Goal: Obtain resource: Download file/media

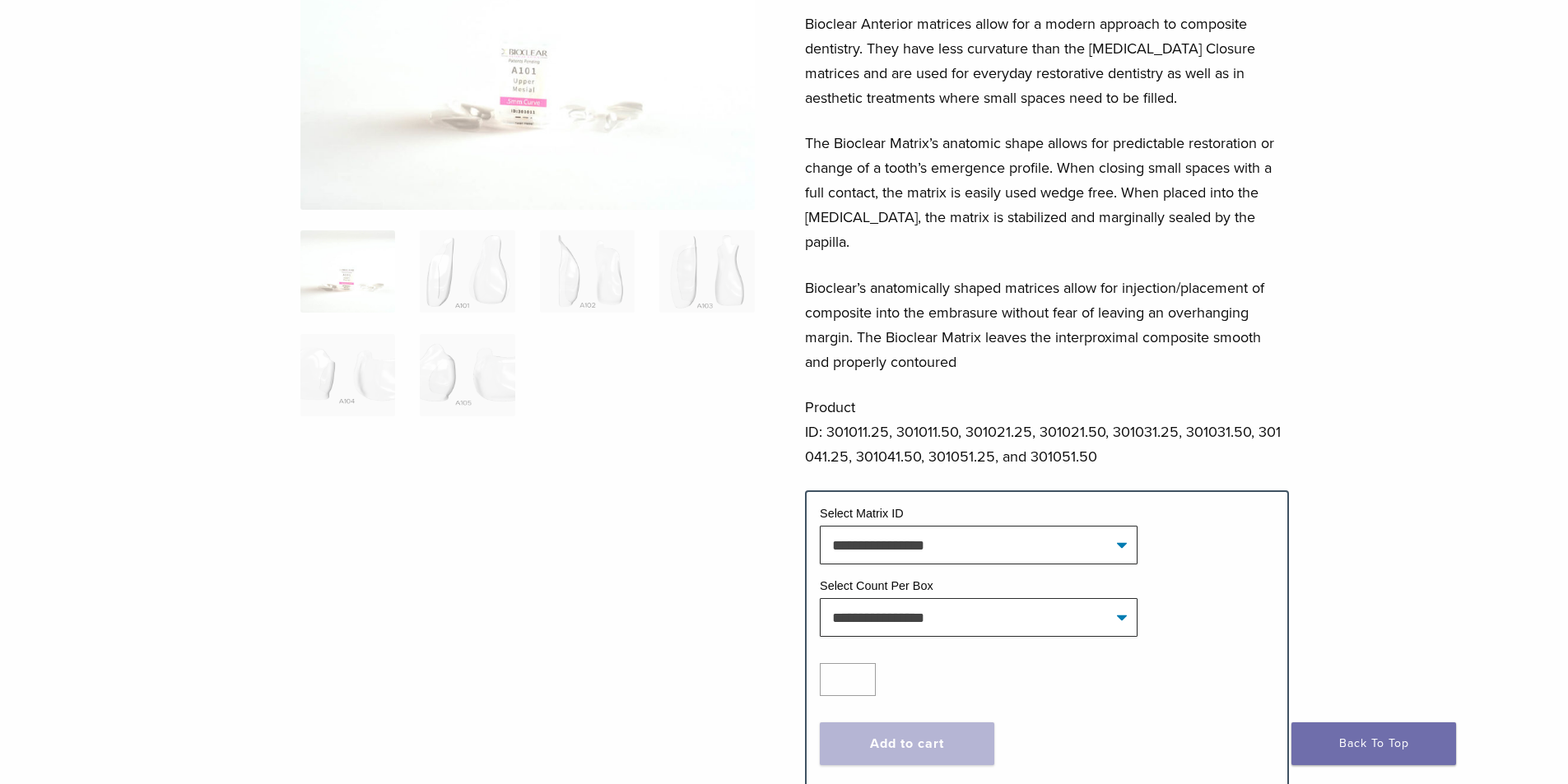
scroll to position [247, 0]
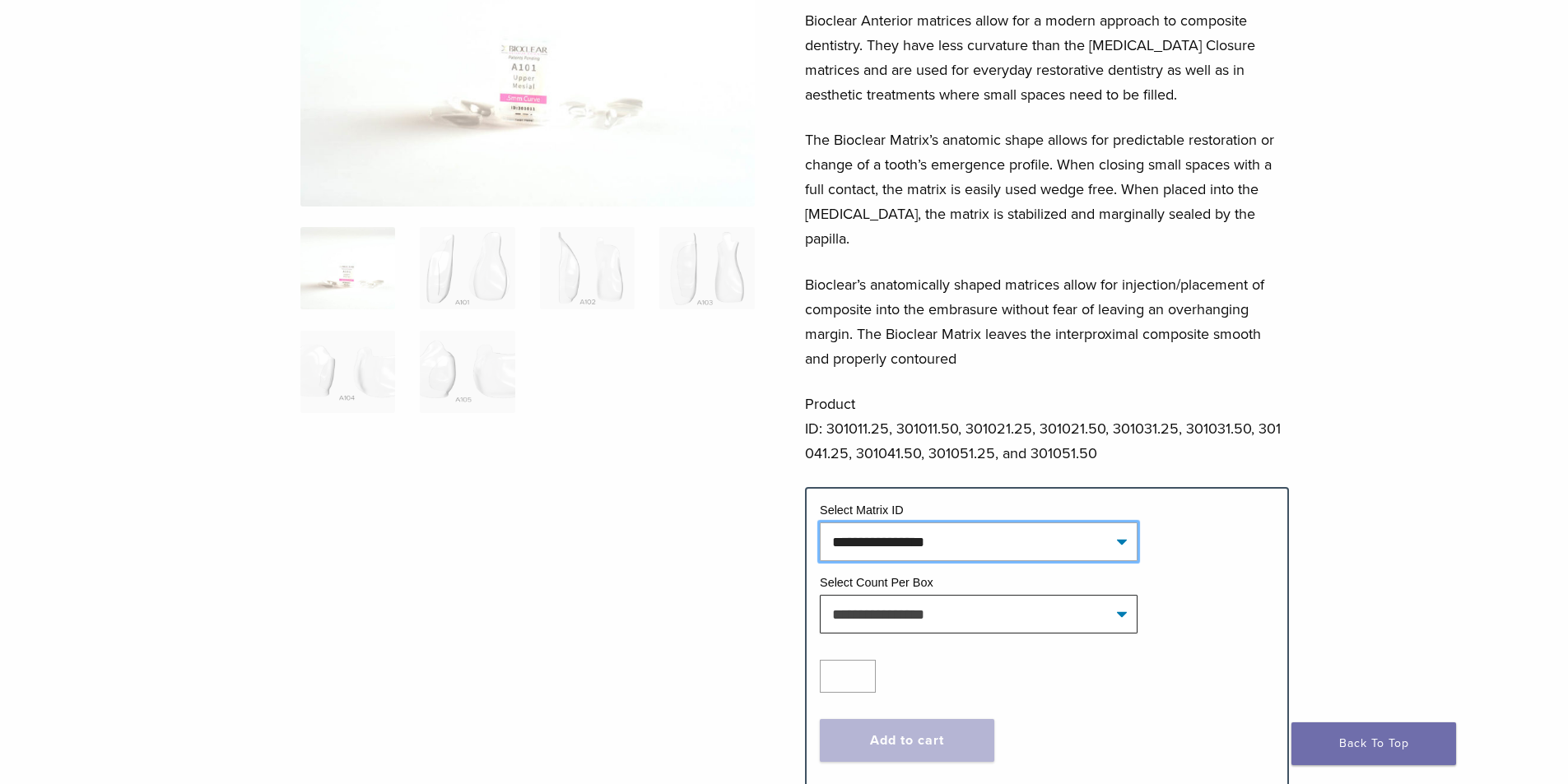
click at [1120, 523] on select "**********" at bounding box center [978, 542] width 318 height 38
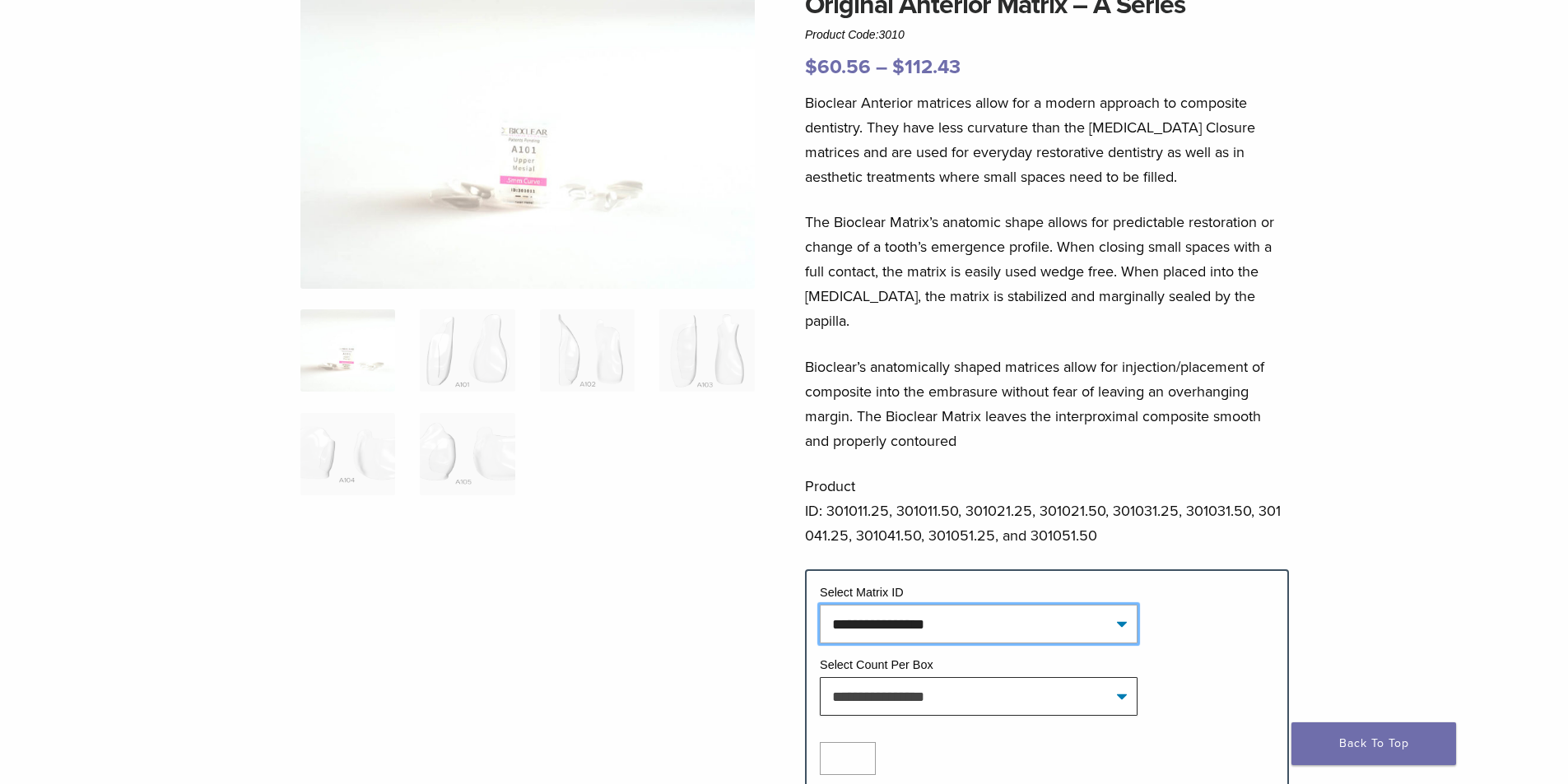
scroll to position [0, 0]
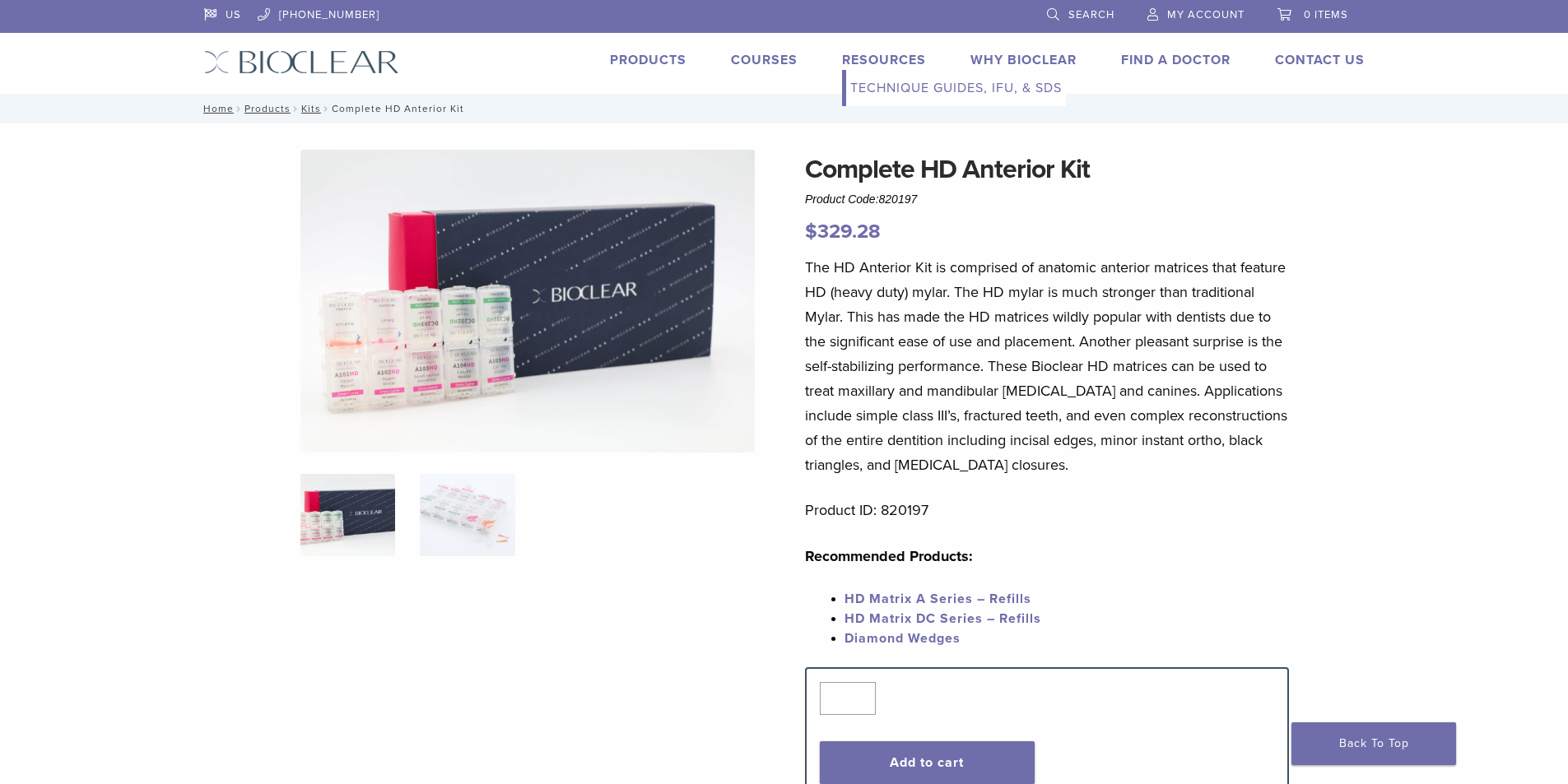
click at [882, 84] on link "Technique Guides, IFU, & SDS" at bounding box center [956, 88] width 220 height 36
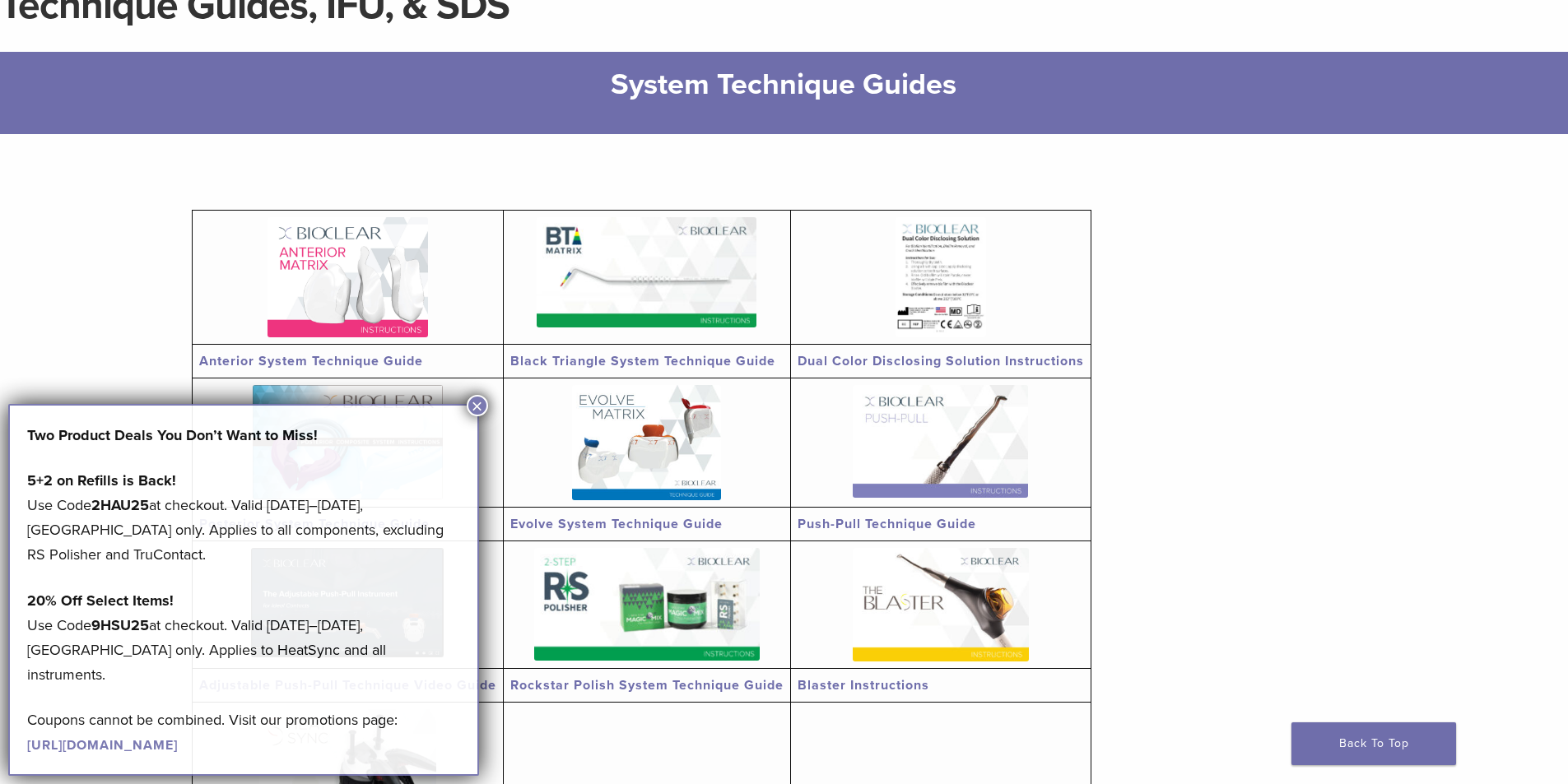
scroll to position [164, 0]
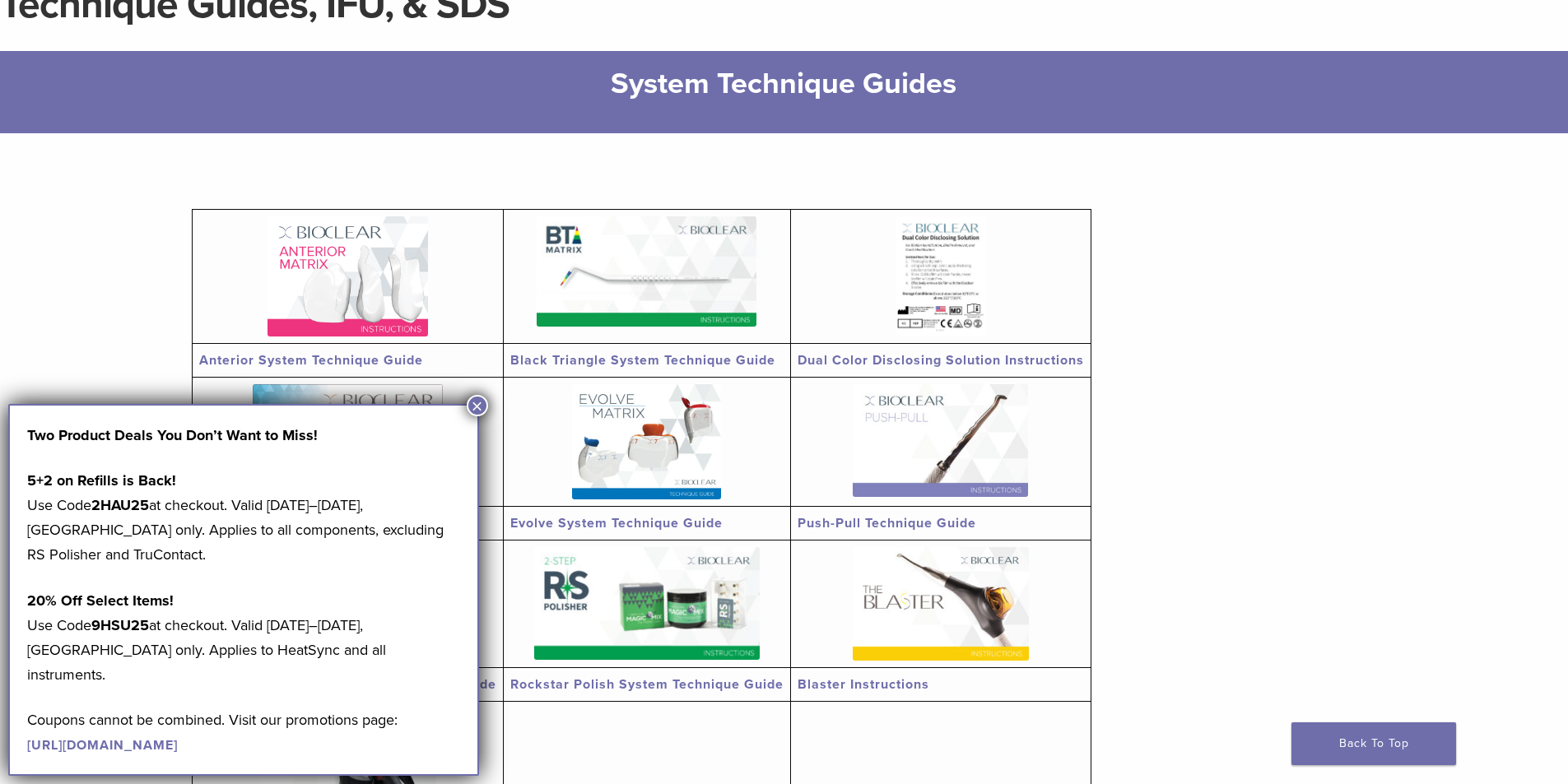
click at [478, 410] on button "×" at bounding box center [477, 406] width 22 height 22
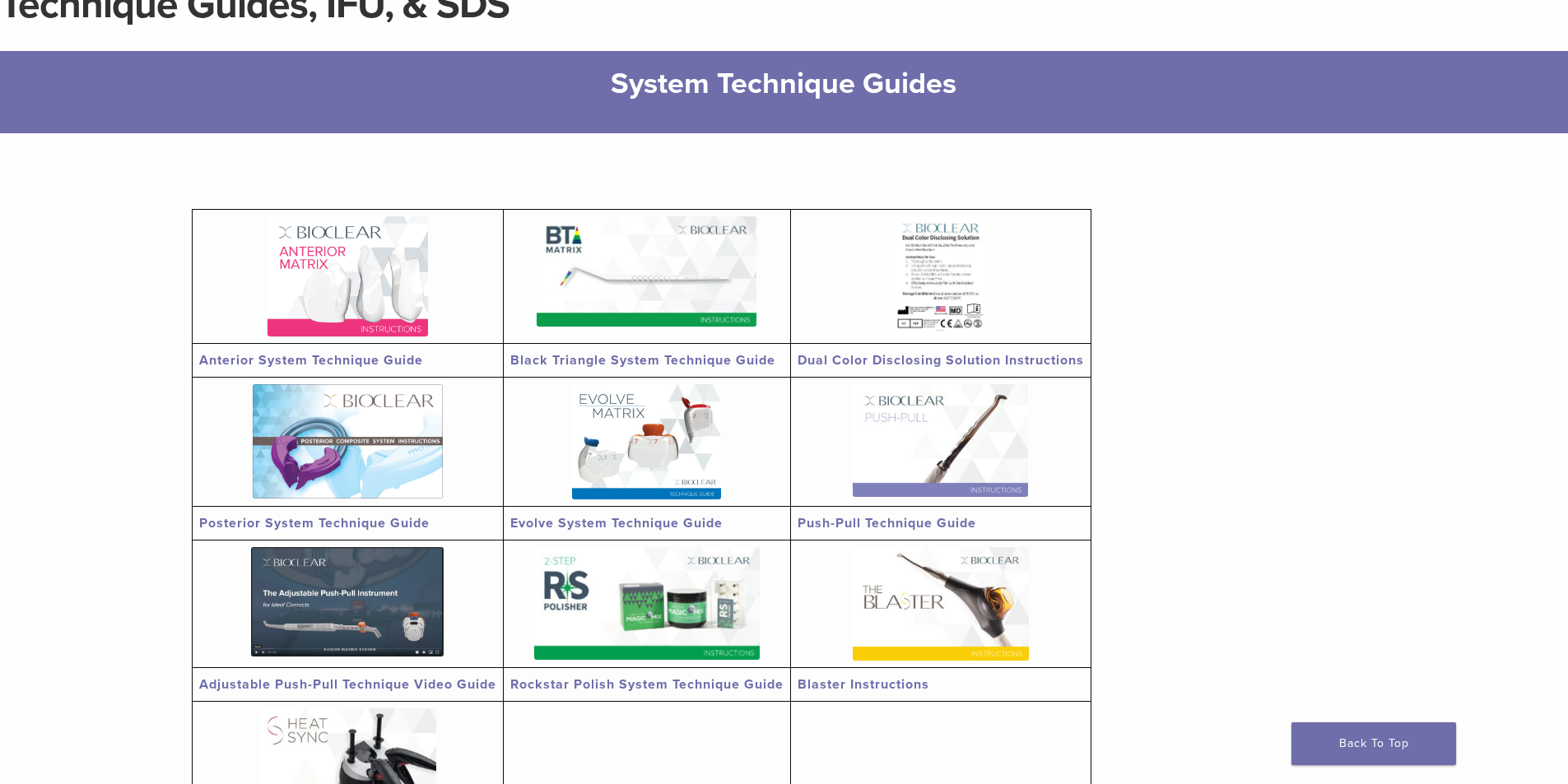
click at [330, 278] on img at bounding box center [348, 277] width 161 height 120
